Goal: Leave review/rating: Leave review/rating

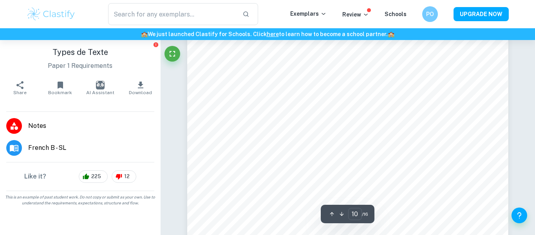
scroll to position [4199, 0]
type input "11"
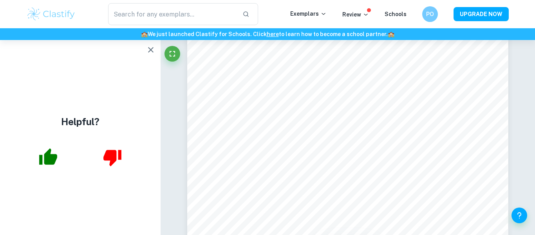
click at [151, 49] on icon "button" at bounding box center [150, 49] width 9 height 9
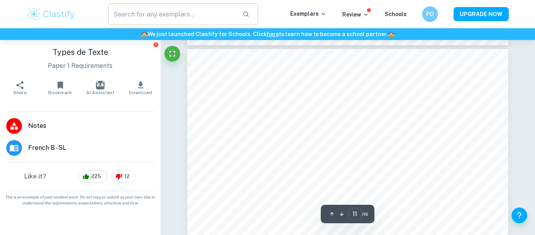
scroll to position [4625, 0]
